Goal: Navigation & Orientation: Find specific page/section

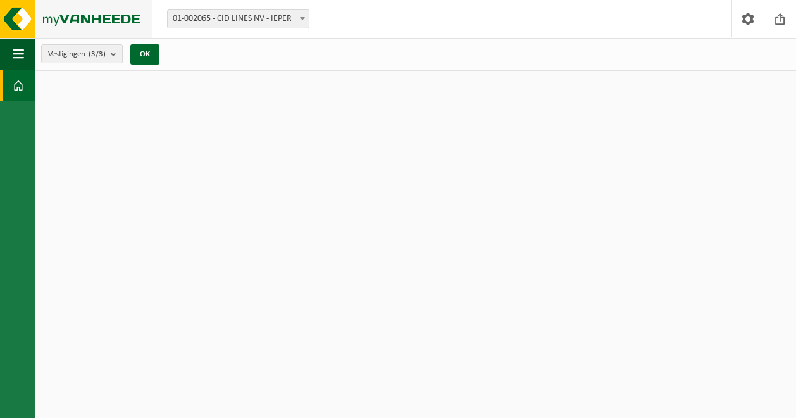
click at [85, 19] on img at bounding box center [76, 19] width 152 height 38
click at [786, 17] on span at bounding box center [780, 18] width 19 height 37
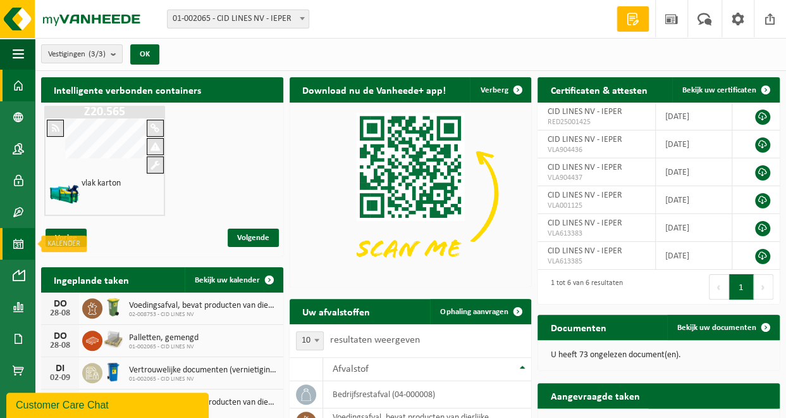
click at [20, 240] on span at bounding box center [18, 244] width 11 height 32
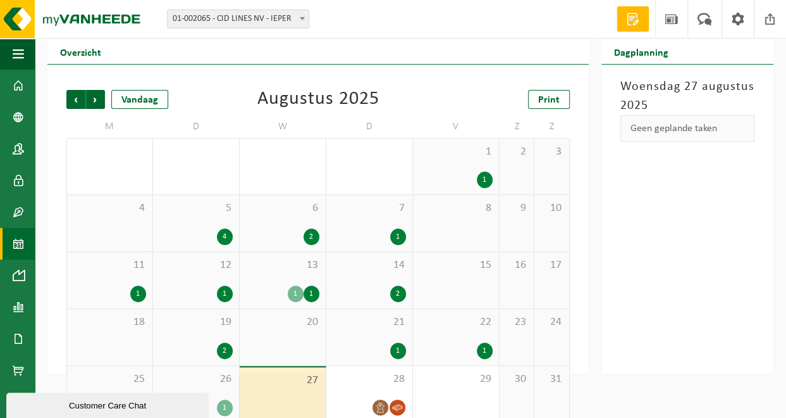
scroll to position [56, 0]
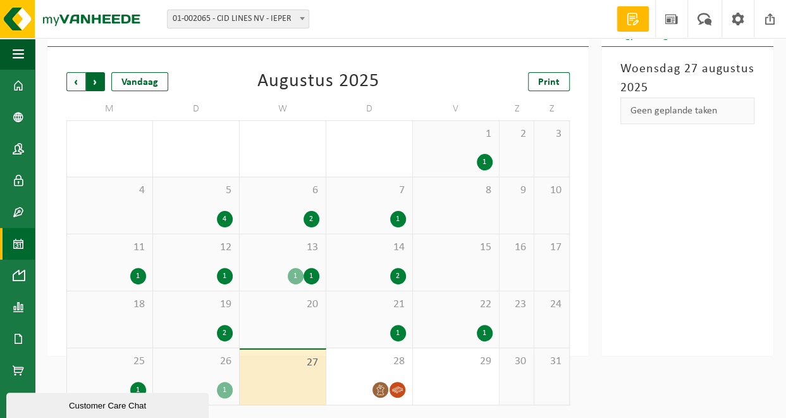
click at [81, 84] on span "Vorige" at bounding box center [75, 81] width 19 height 19
